Goal: Information Seeking & Learning: Learn about a topic

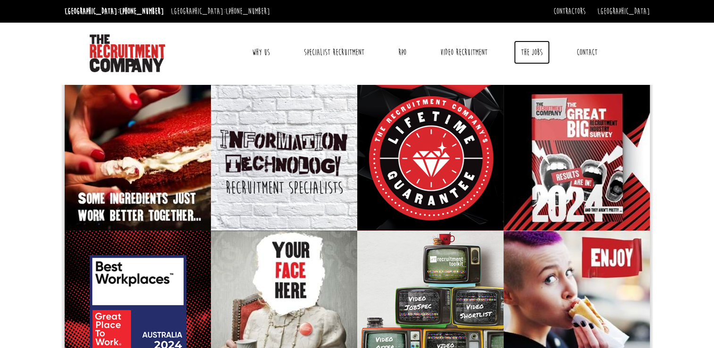
drag, startPoint x: 0, startPoint y: 0, endPoint x: 529, endPoint y: 52, distance: 531.8
click at [529, 52] on link "The Jobs" at bounding box center [532, 53] width 36 height 24
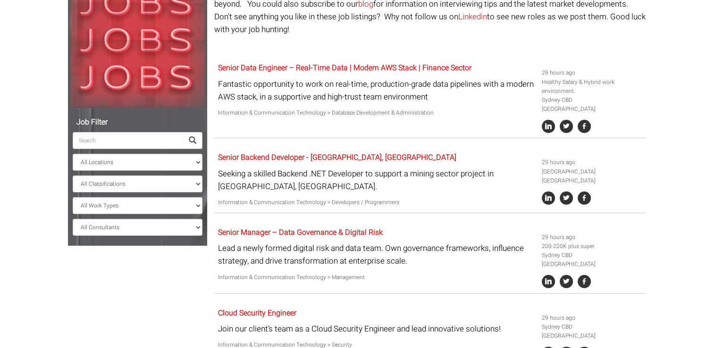
scroll to position [151, 0]
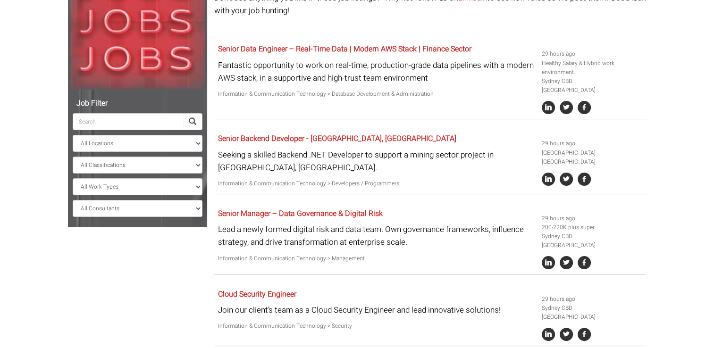
click at [330, 40] on div "Senior Data Engineer – Real-Time Data | Modern AWS Stack | Finance Sector Fanta…" at bounding box center [376, 72] width 324 height 64
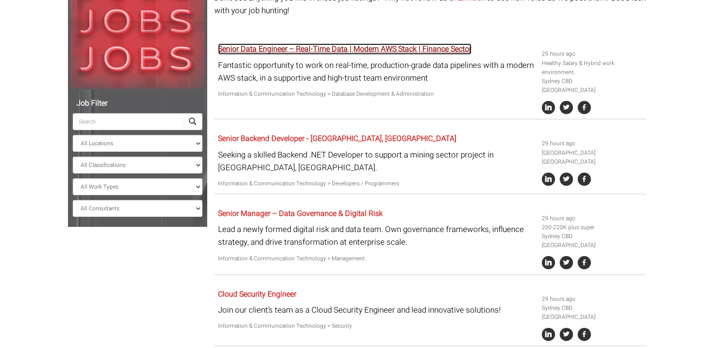
click at [325, 43] on link "Senior Data Engineer – Real-Time Data | Modern AWS Stack | Finance Sector" at bounding box center [345, 48] width 254 height 11
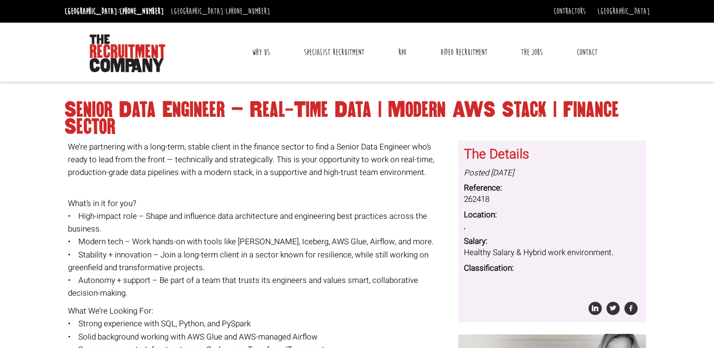
scroll to position [229, 0]
